Goal: Register for event/course

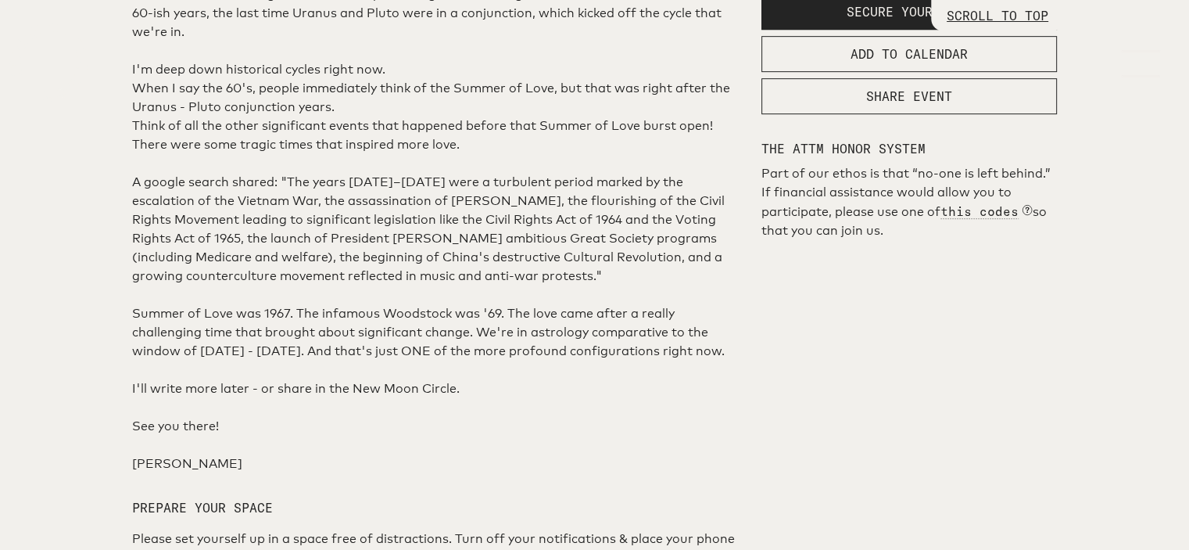
scroll to position [860, 0]
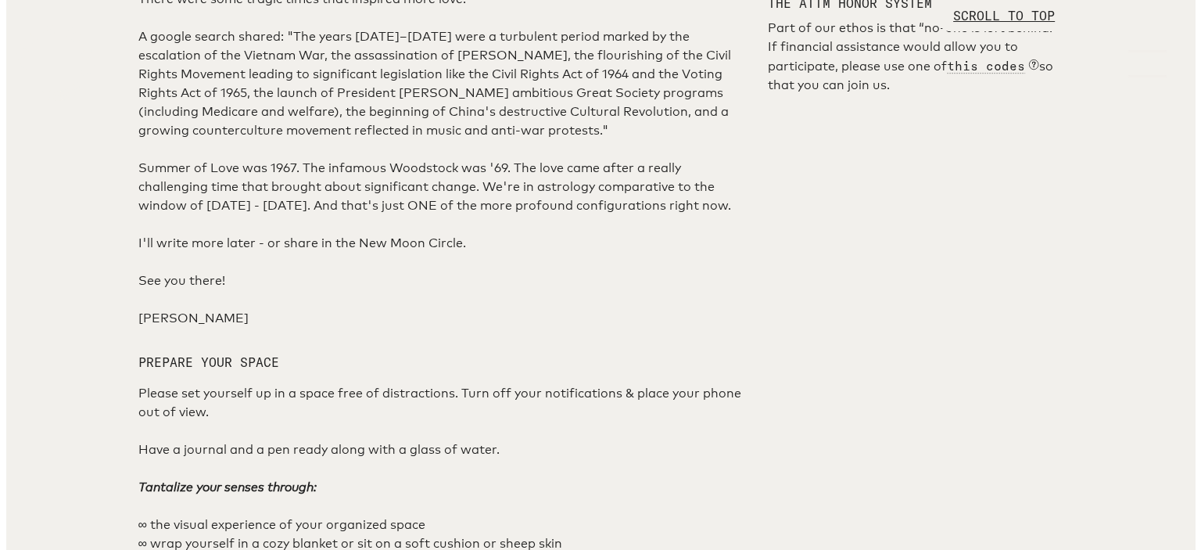
scroll to position [1016, 0]
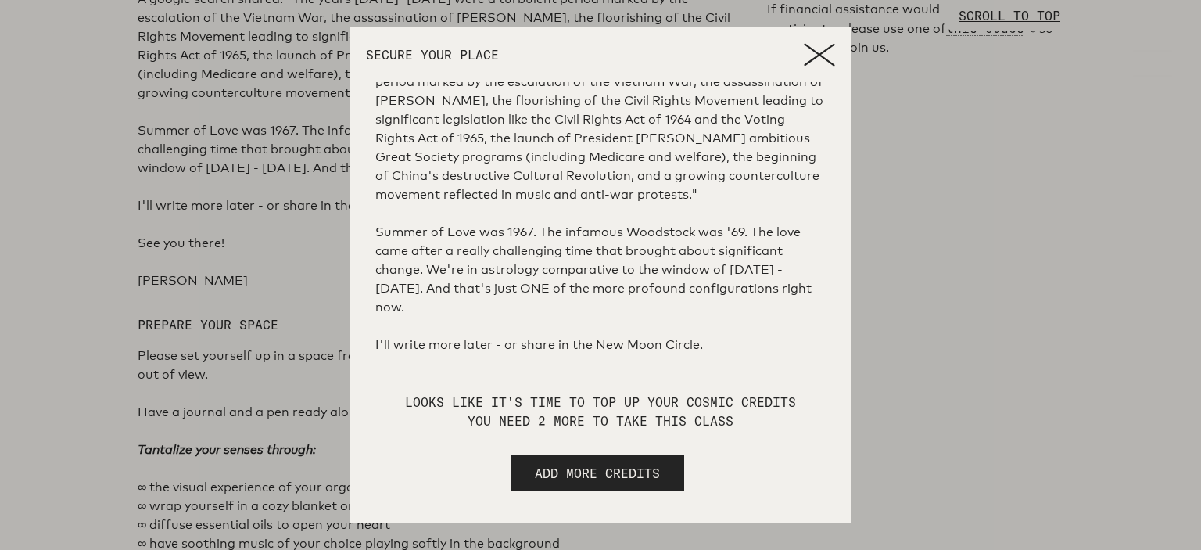
scroll to position [700, 0]
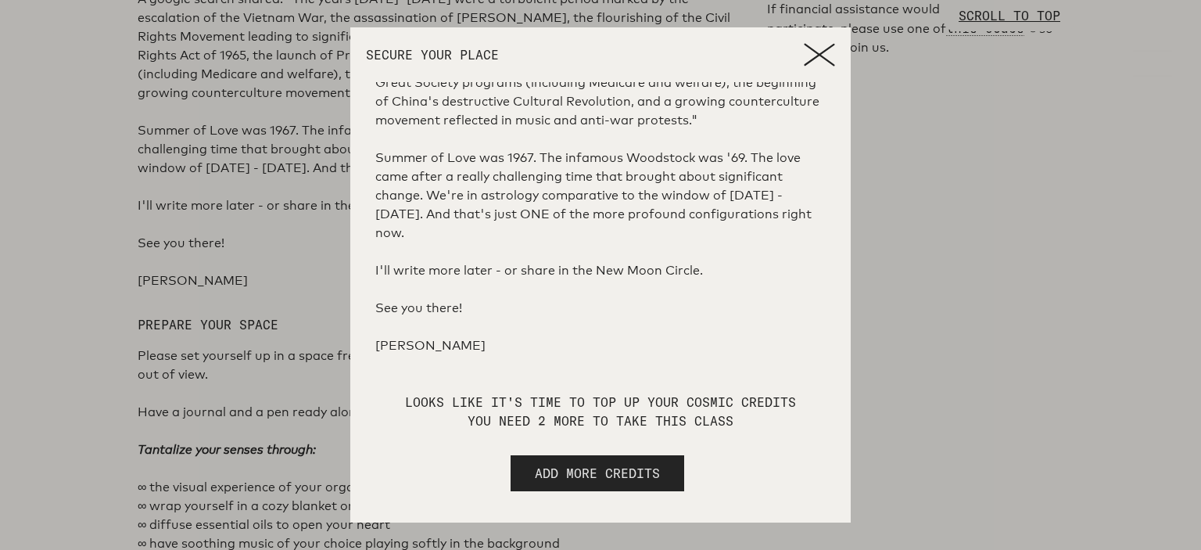
click at [636, 474] on span "ADD MORE CREDITS" at bounding box center [597, 473] width 125 height 19
select select "2"
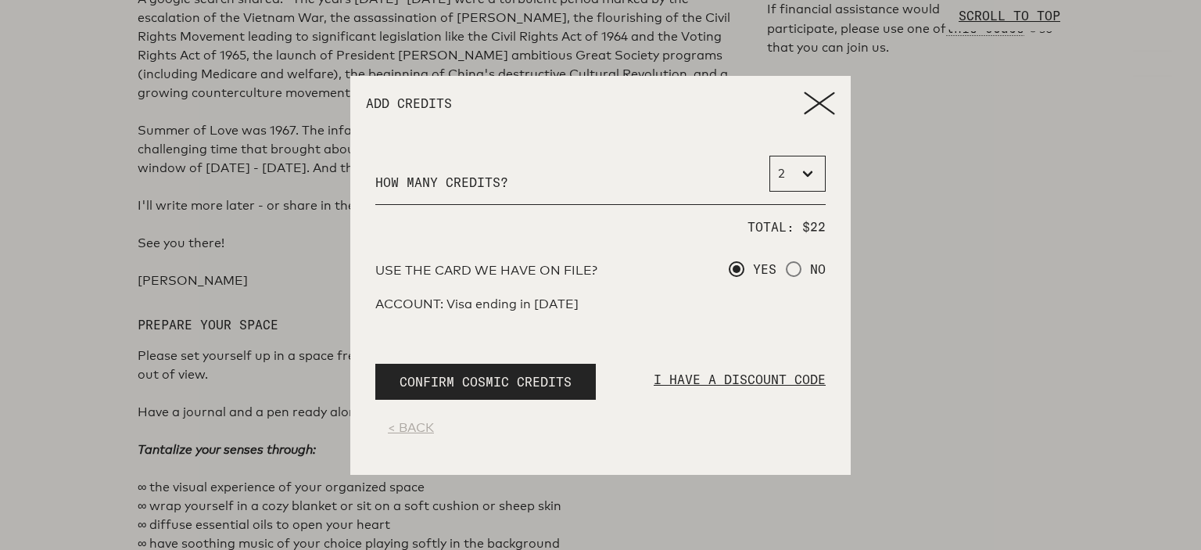
scroll to position [0, 0]
click at [548, 382] on span "CONFIRM COSMIC CREDITS" at bounding box center [485, 381] width 172 height 19
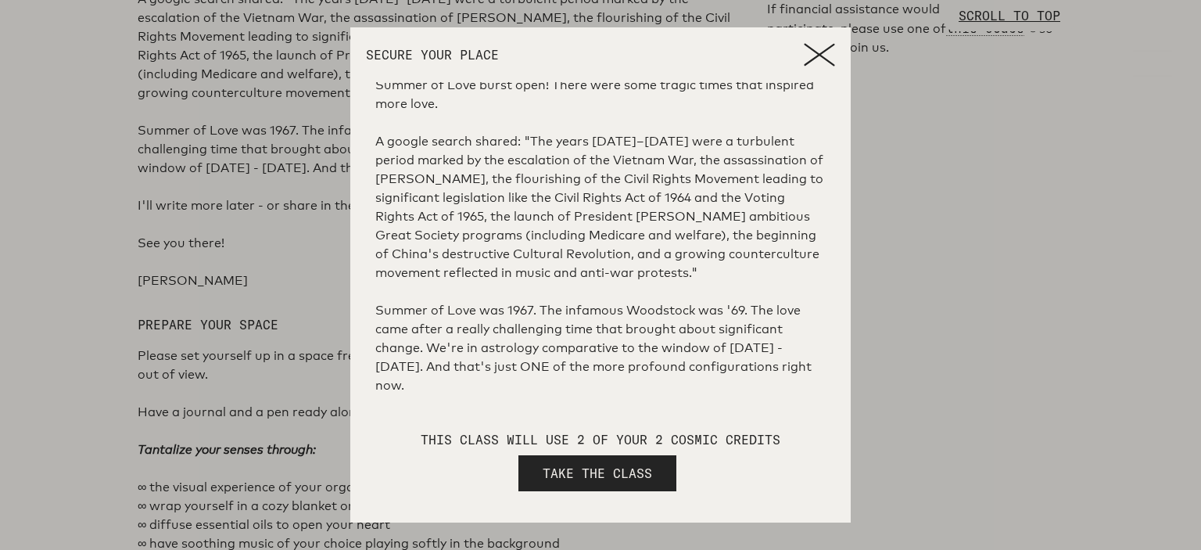
scroll to position [662, 0]
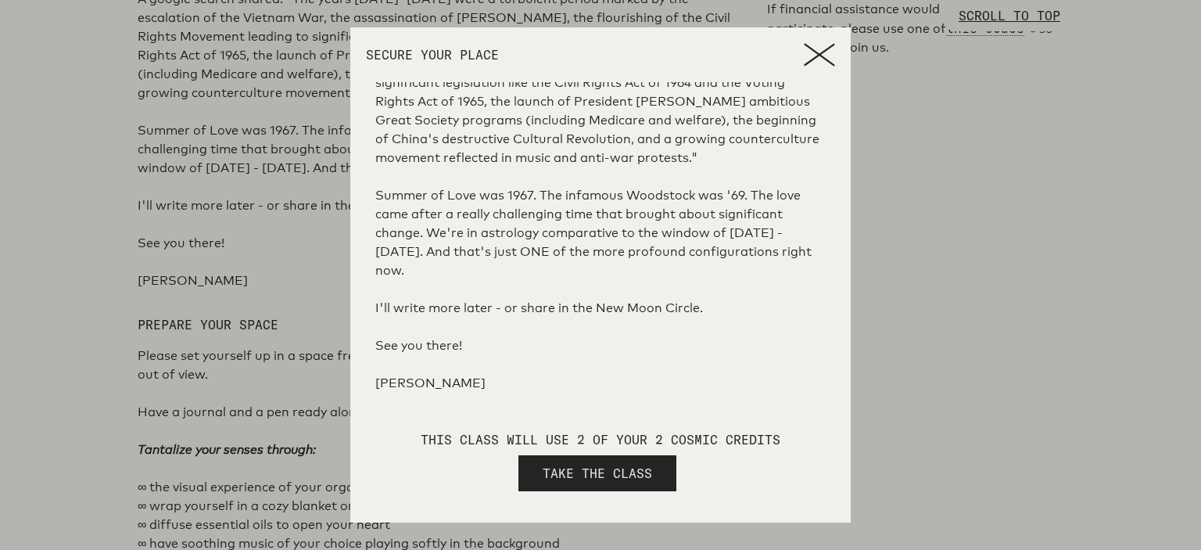
click at [597, 471] on span "TAKE THE CLASS" at bounding box center [597, 473] width 109 height 19
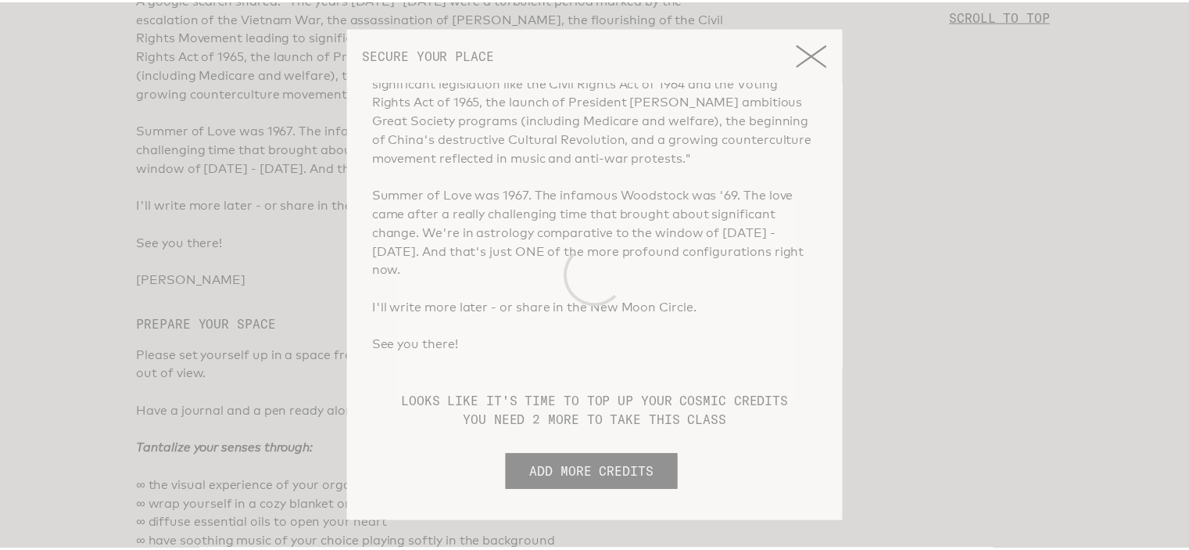
scroll to position [0, 0]
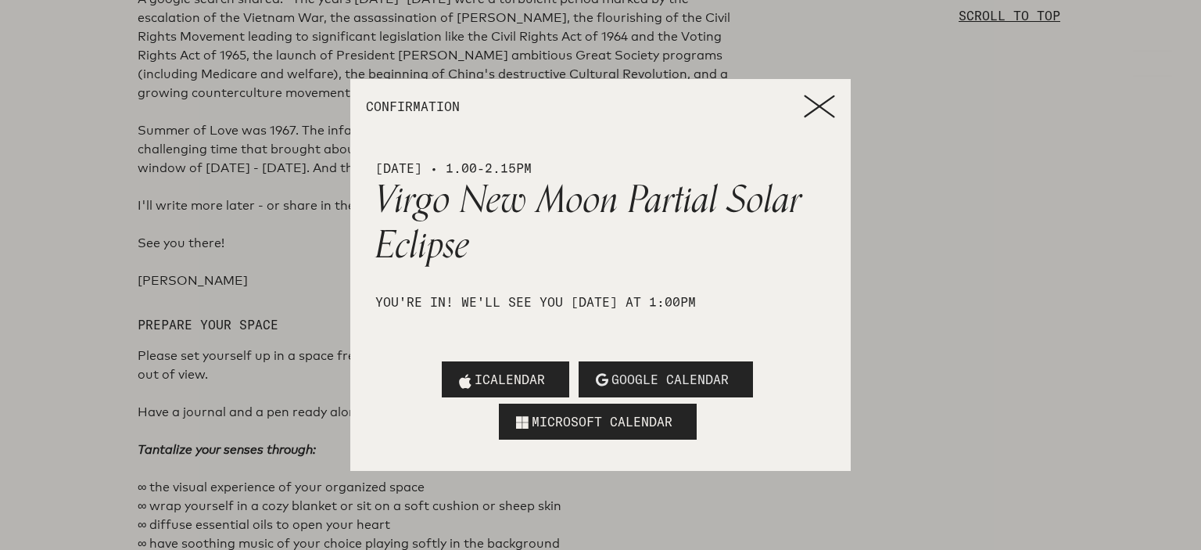
click at [718, 371] on span "GOOGLE CALENDAR" at bounding box center [669, 379] width 117 height 19
click at [815, 102] on icon at bounding box center [818, 105] width 29 height 21
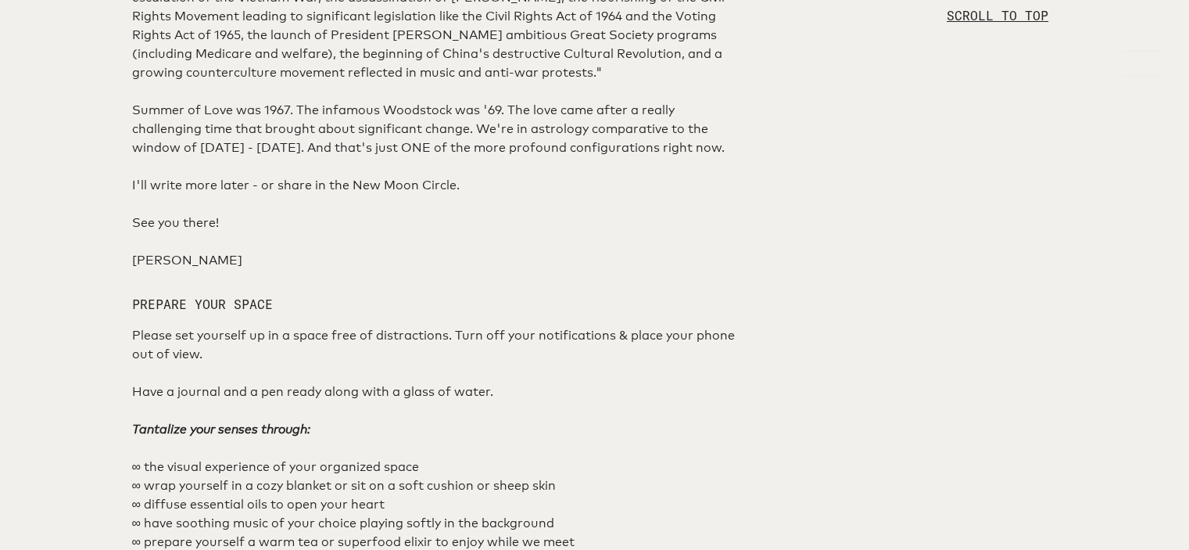
scroll to position [1016, 0]
